Goal: Use online tool/utility: Utilize a website feature to perform a specific function

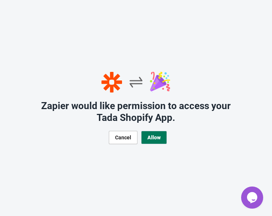
click at [152, 138] on span "Allow" at bounding box center [154, 137] width 13 height 6
click at [162, 138] on button "Allow" at bounding box center [154, 137] width 26 height 13
